Goal: Task Accomplishment & Management: Manage account settings

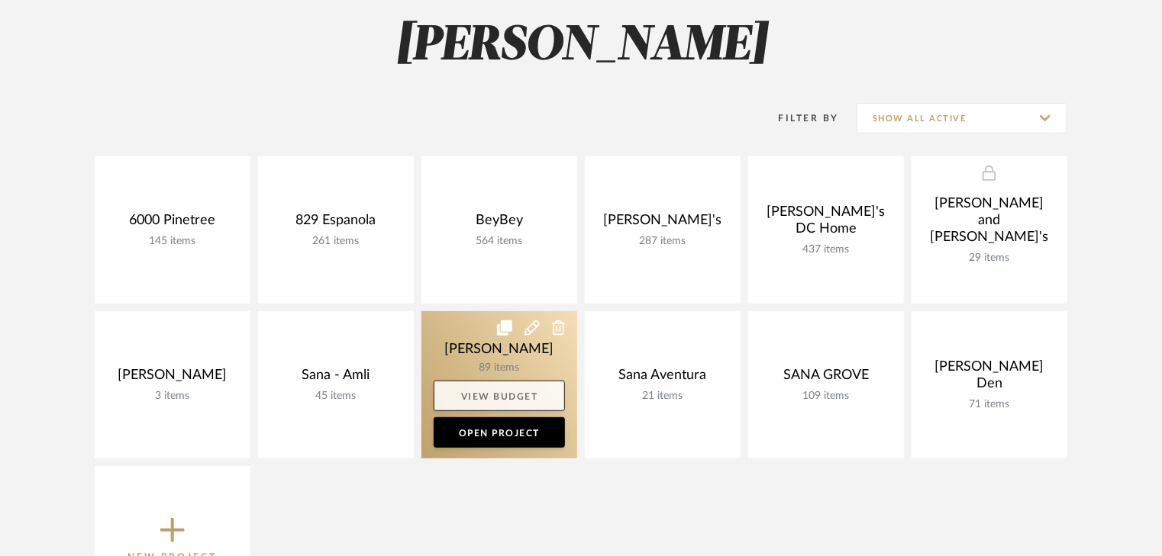
scroll to position [244, 0]
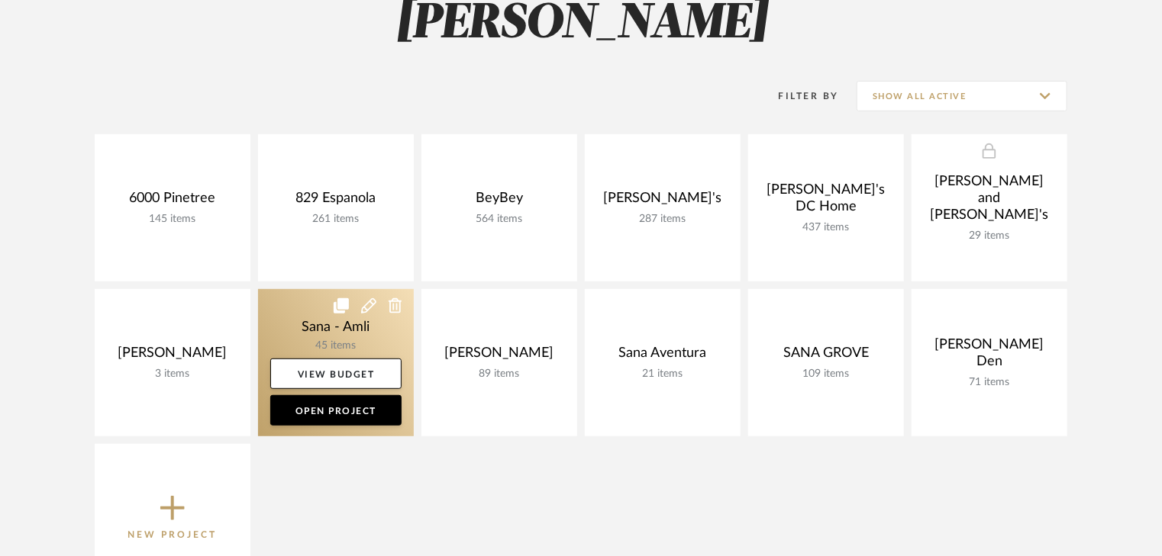
click at [328, 333] on link at bounding box center [336, 362] width 156 height 147
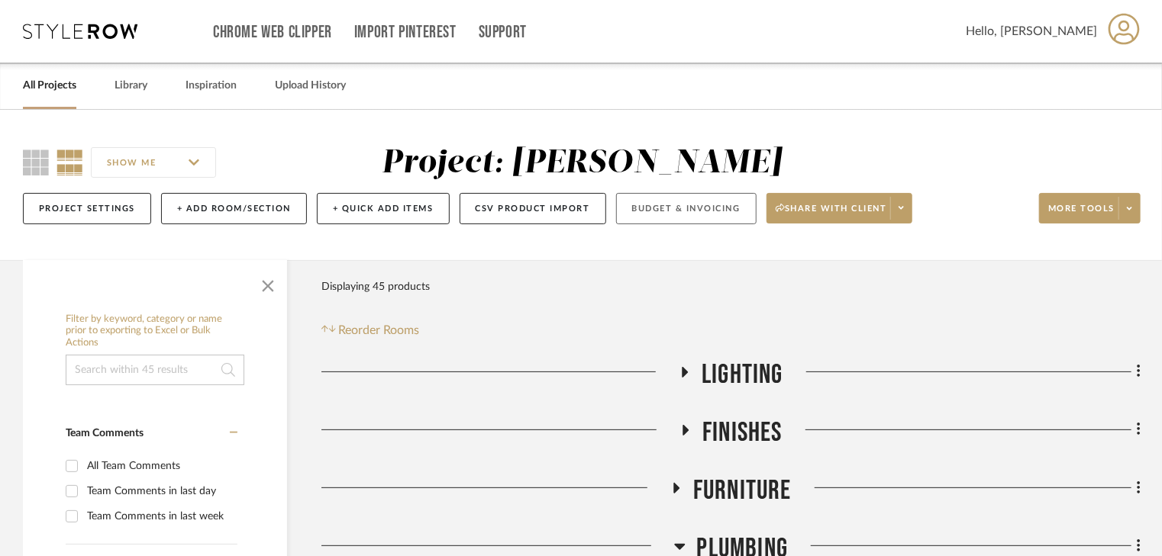
click at [691, 211] on button "Budget & Invoicing" at bounding box center [686, 208] width 140 height 31
